Goal: Use online tool/utility: Utilize a website feature to perform a specific function

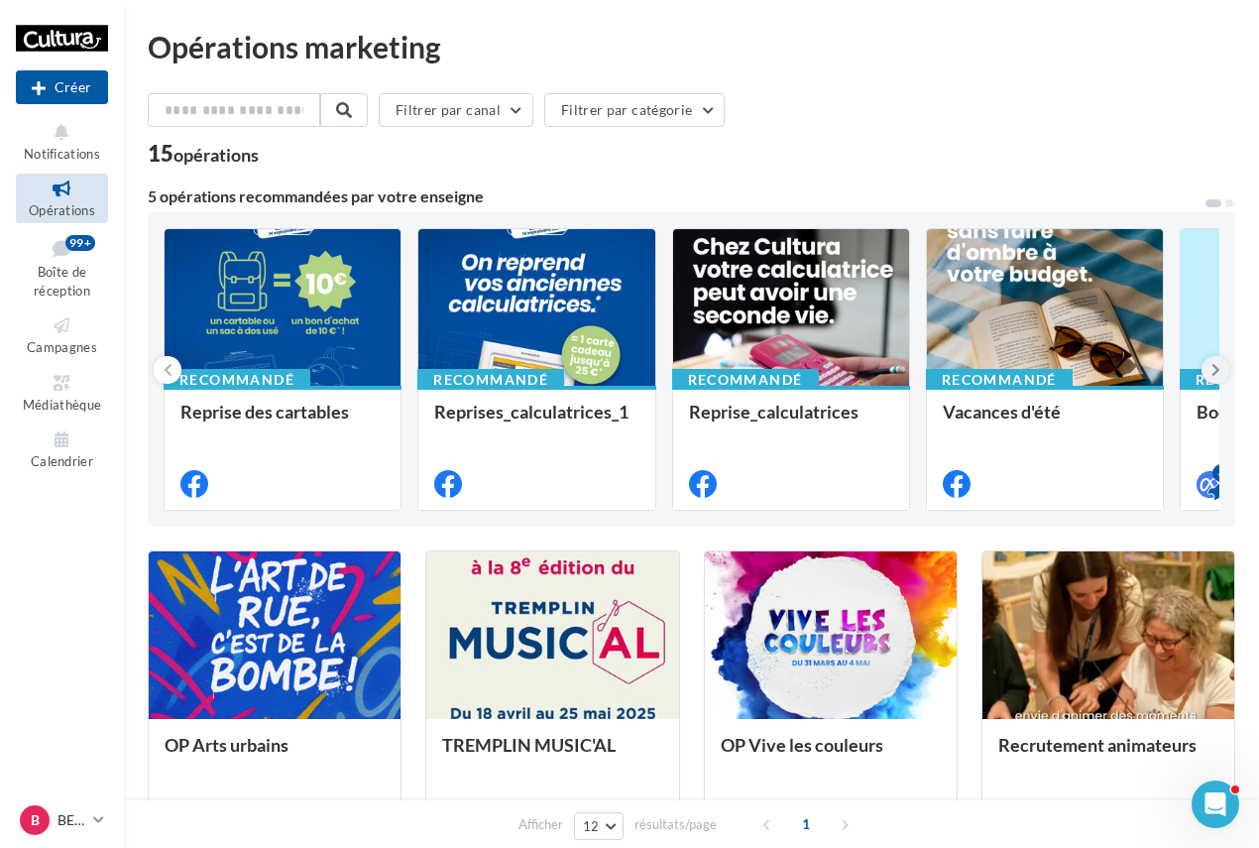
click at [1212, 367] on icon at bounding box center [1216, 370] width 9 height 20
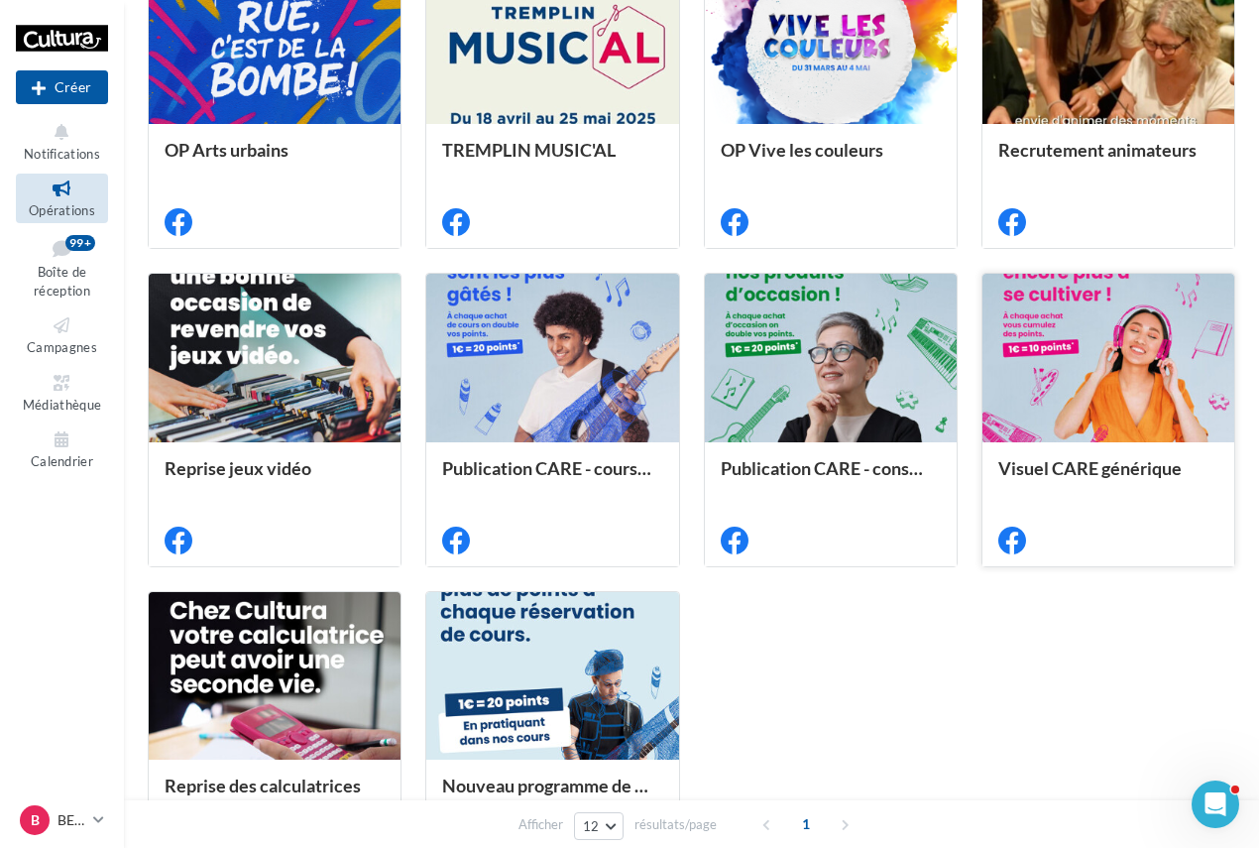
scroll to position [694, 0]
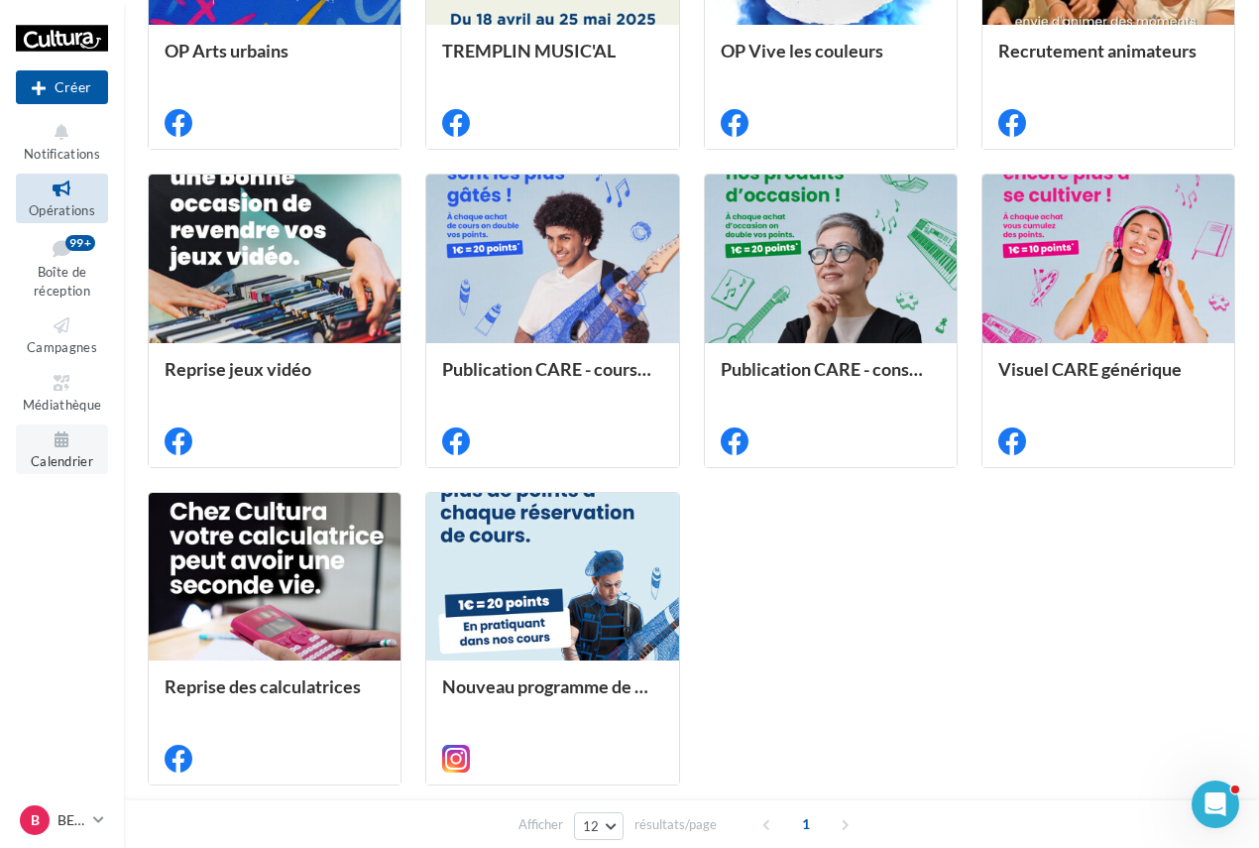
click at [62, 461] on span "Calendrier" at bounding box center [62, 461] width 62 height 16
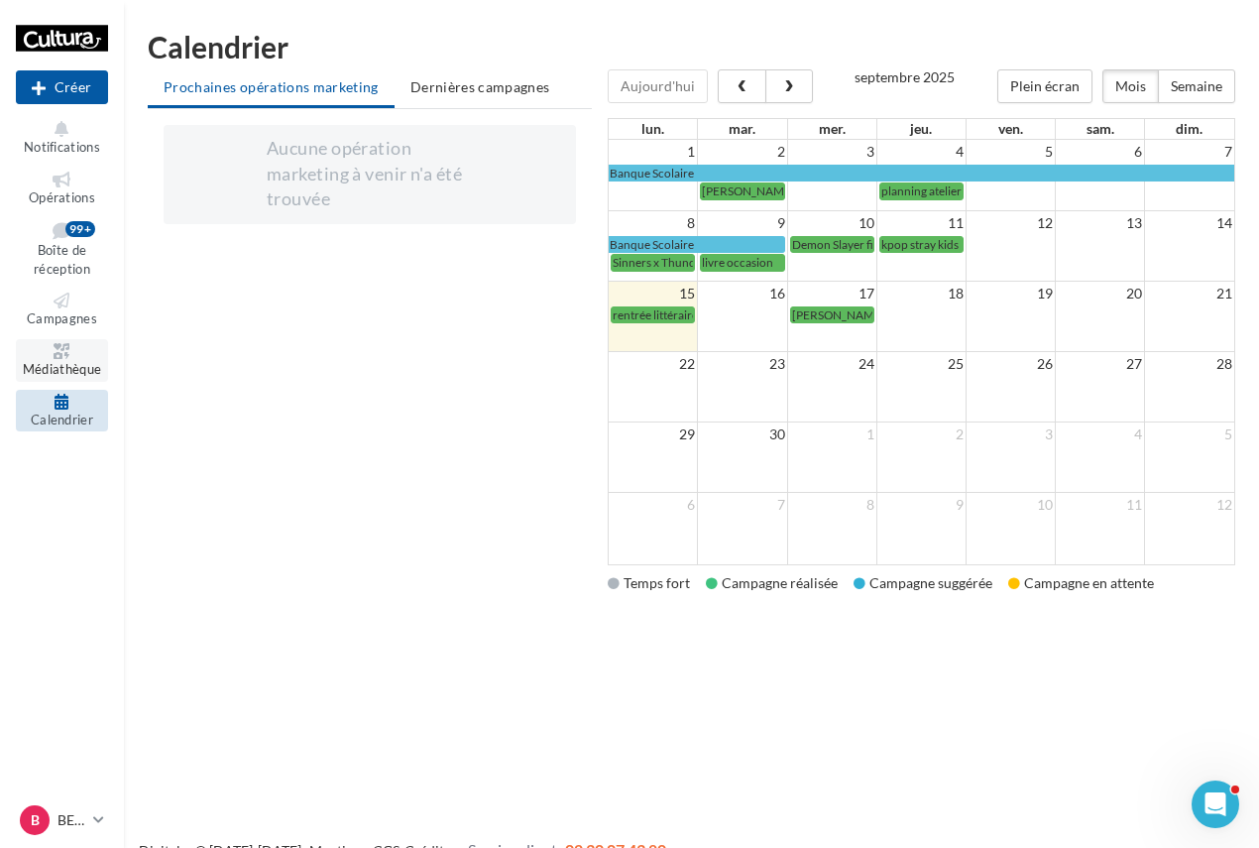
click at [94, 365] on span "Médiathèque" at bounding box center [62, 369] width 79 height 16
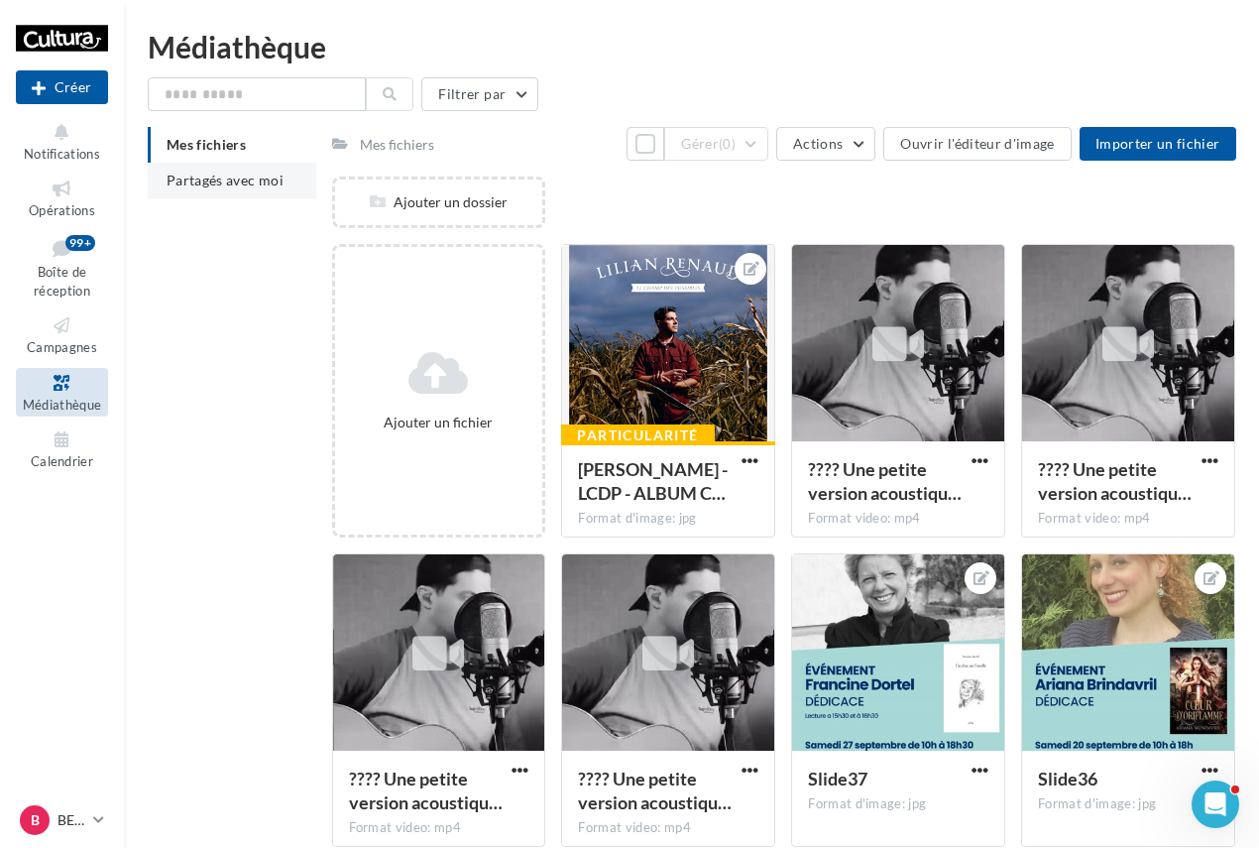
click at [231, 182] on span "Partagés avec moi" at bounding box center [225, 180] width 117 height 17
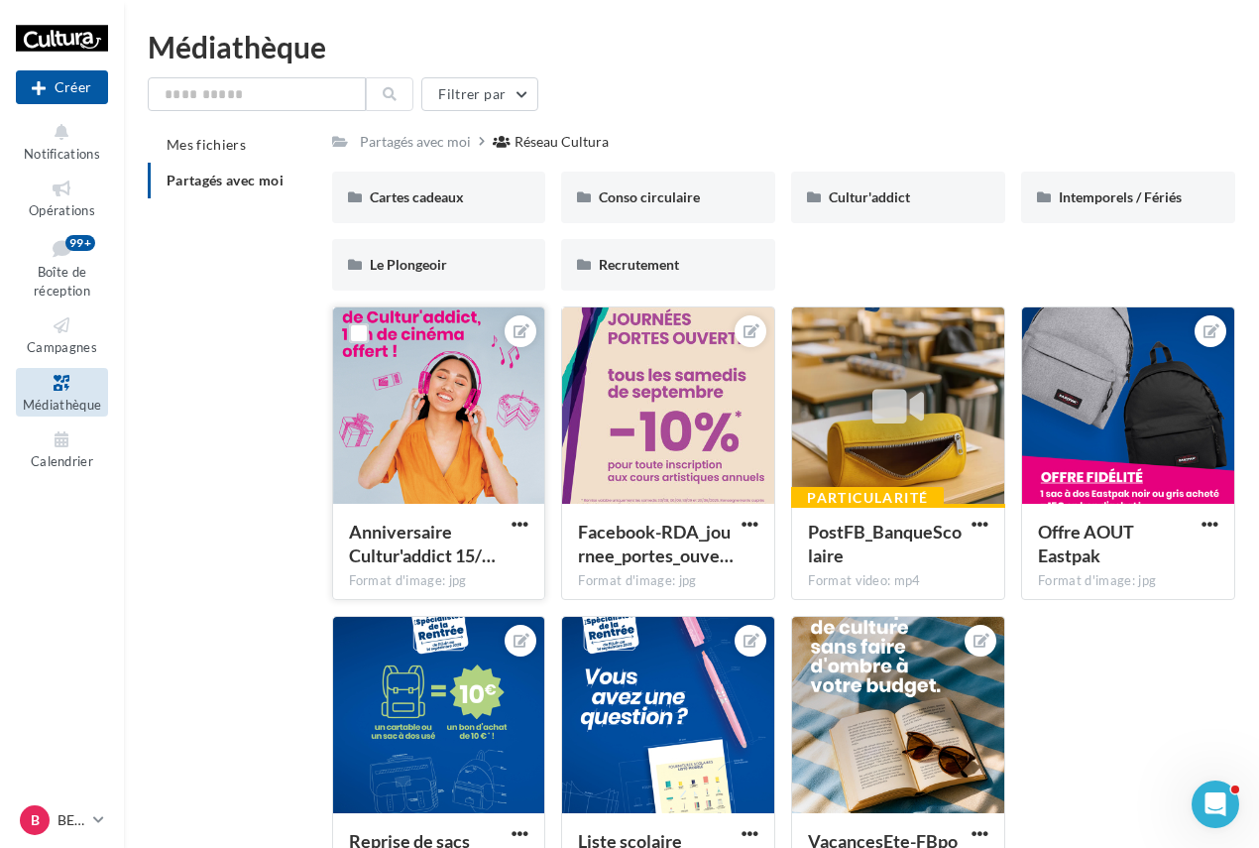
click at [431, 429] on div at bounding box center [439, 406] width 212 height 198
click at [522, 523] on span "button" at bounding box center [520, 524] width 17 height 17
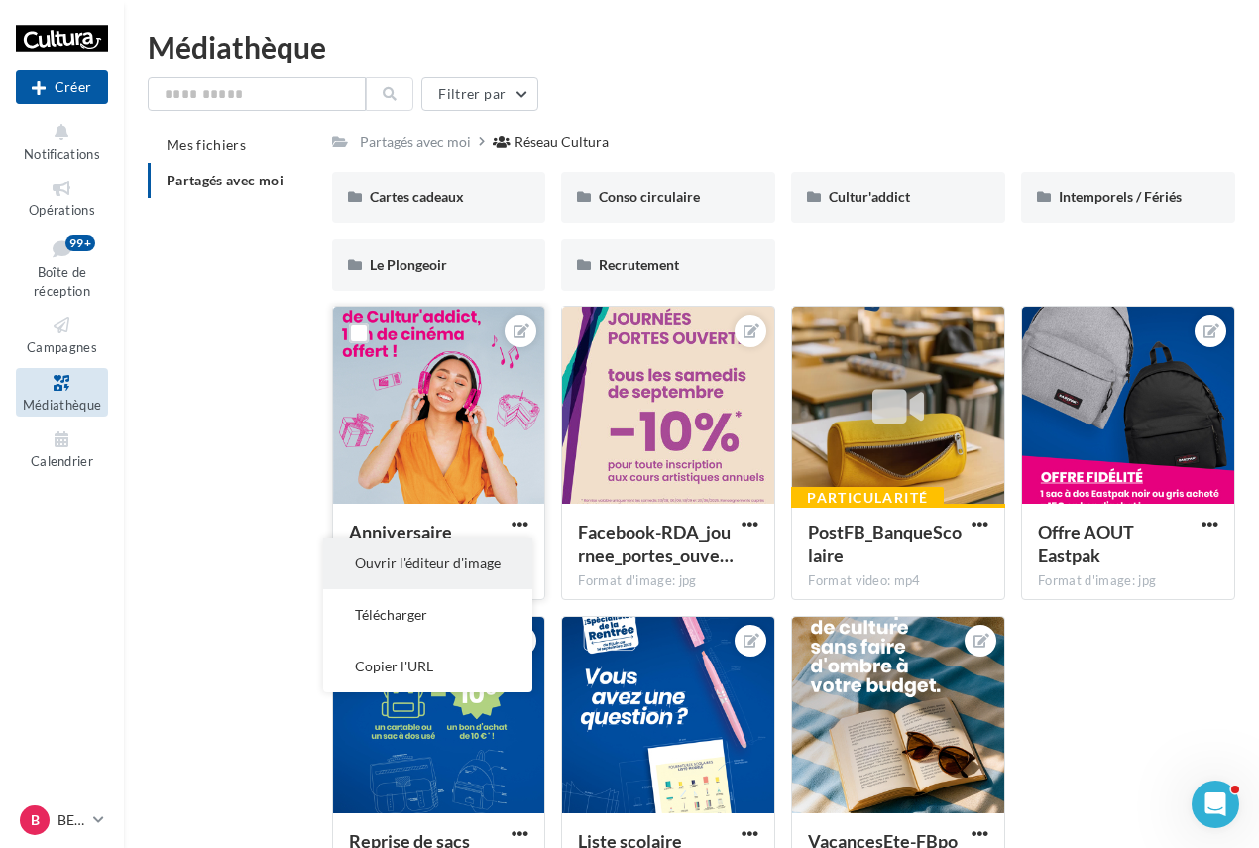
click at [431, 583] on button "Ouvrir l'éditeur d'image" at bounding box center [427, 563] width 209 height 52
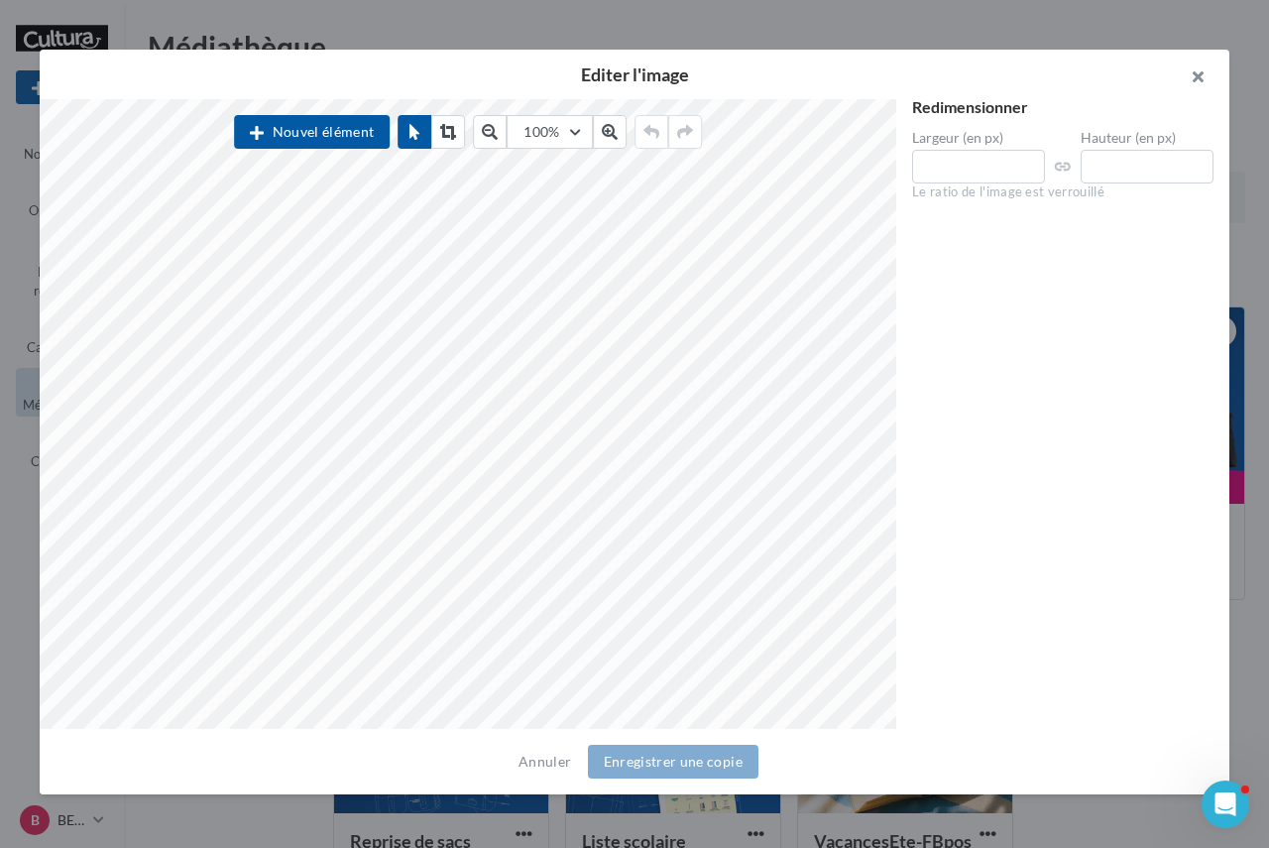
click at [1215, 84] on button "button" at bounding box center [1189, 79] width 79 height 59
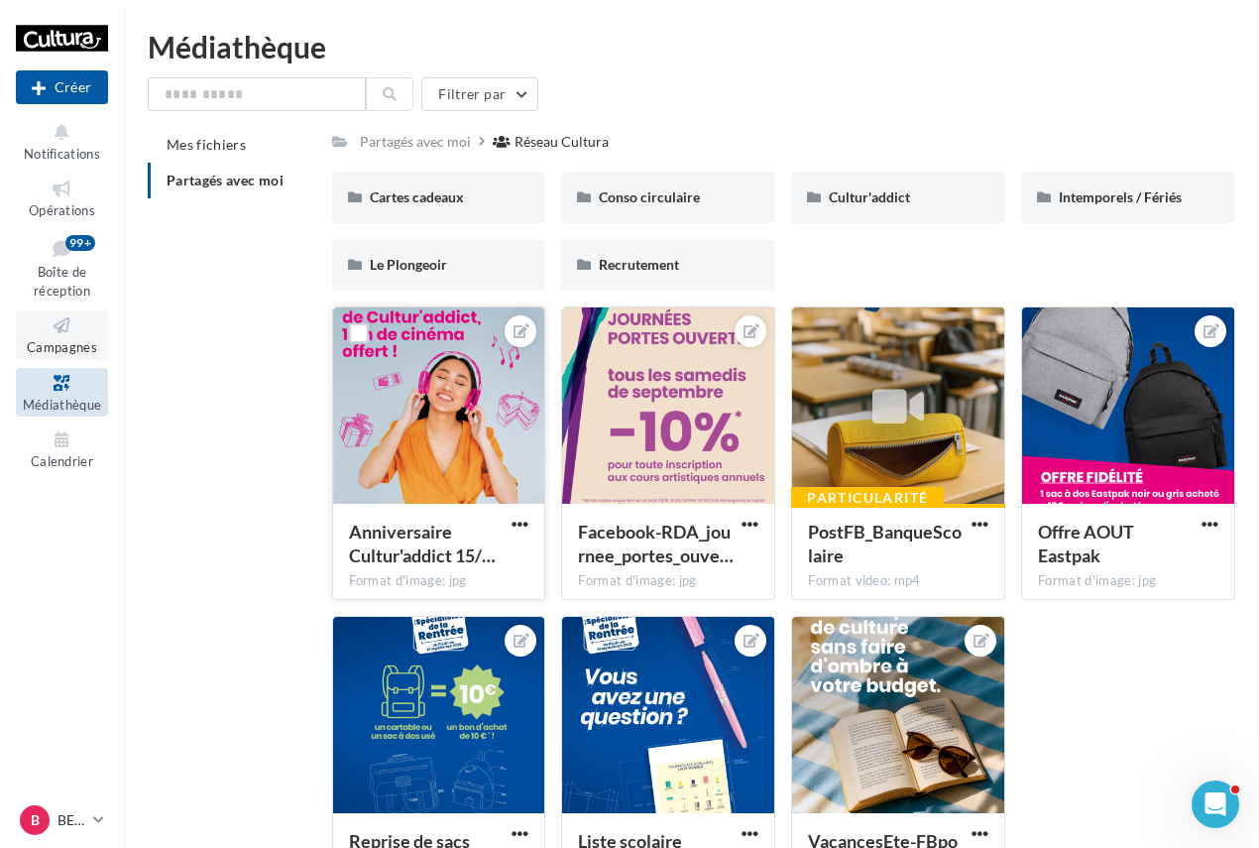
click at [83, 315] on icon at bounding box center [62, 325] width 80 height 23
